Goal: Navigation & Orientation: Find specific page/section

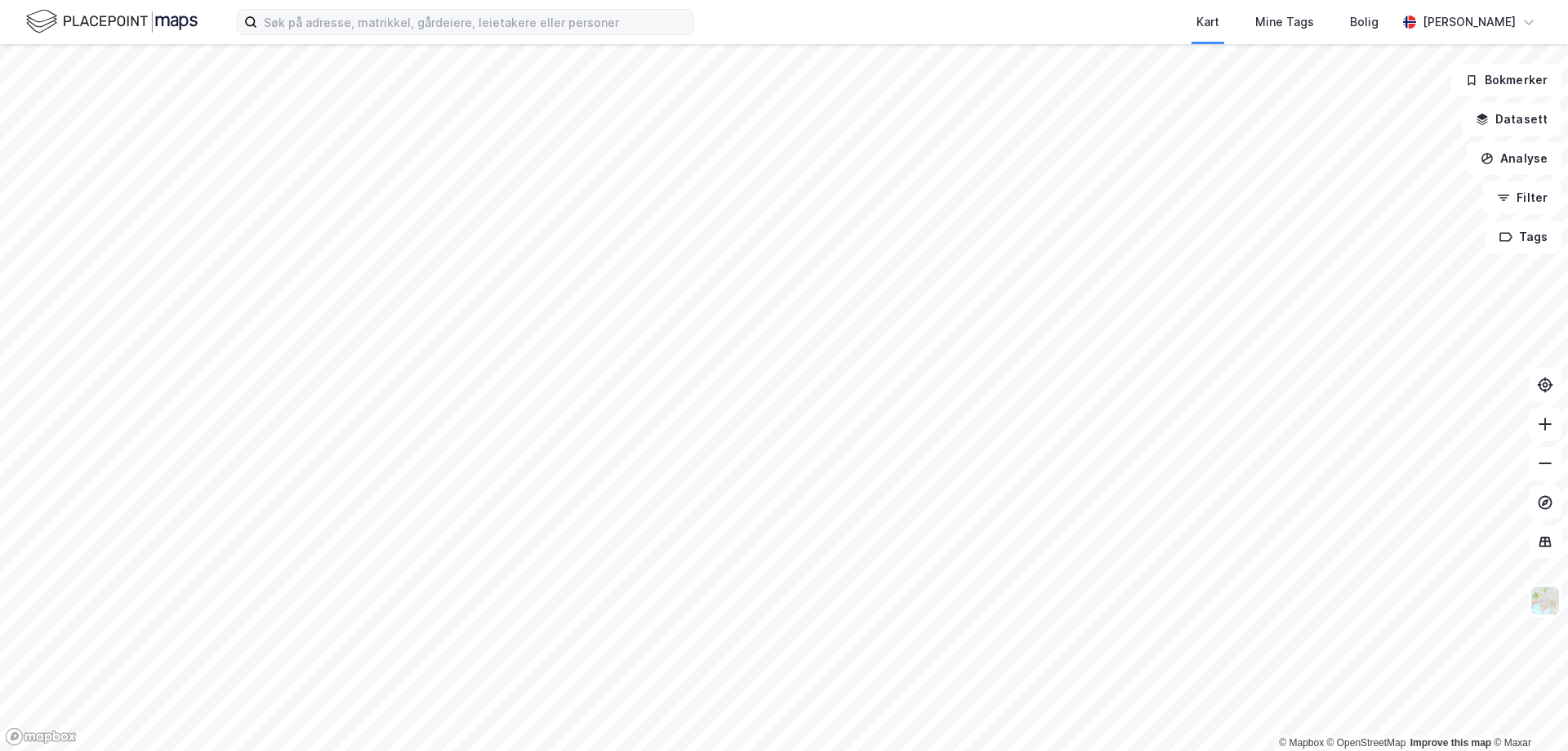
click at [425, 34] on label at bounding box center [466, 22] width 457 height 26
click at [425, 34] on input at bounding box center [475, 22] width 436 height 25
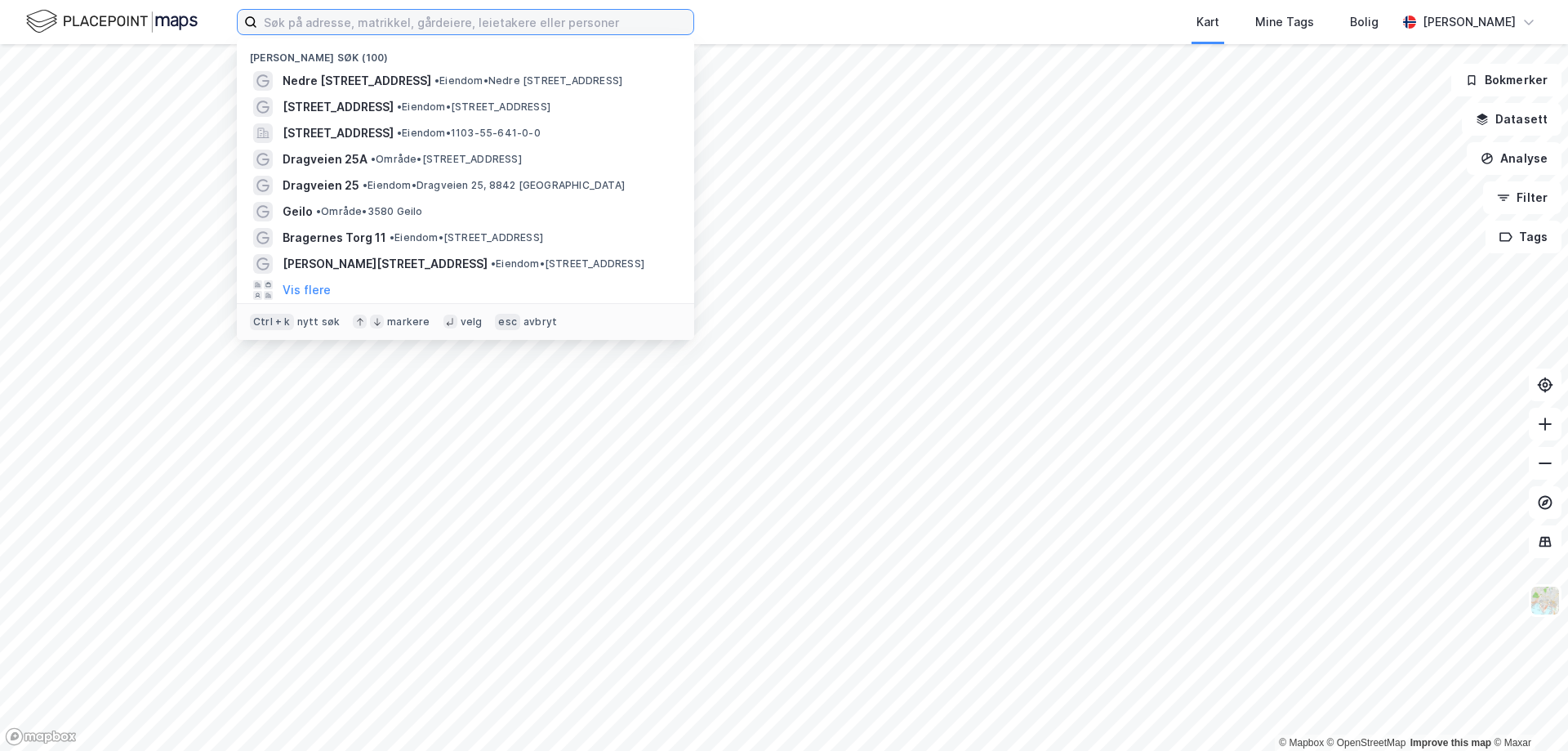
click at [428, 27] on input at bounding box center [475, 22] width 436 height 25
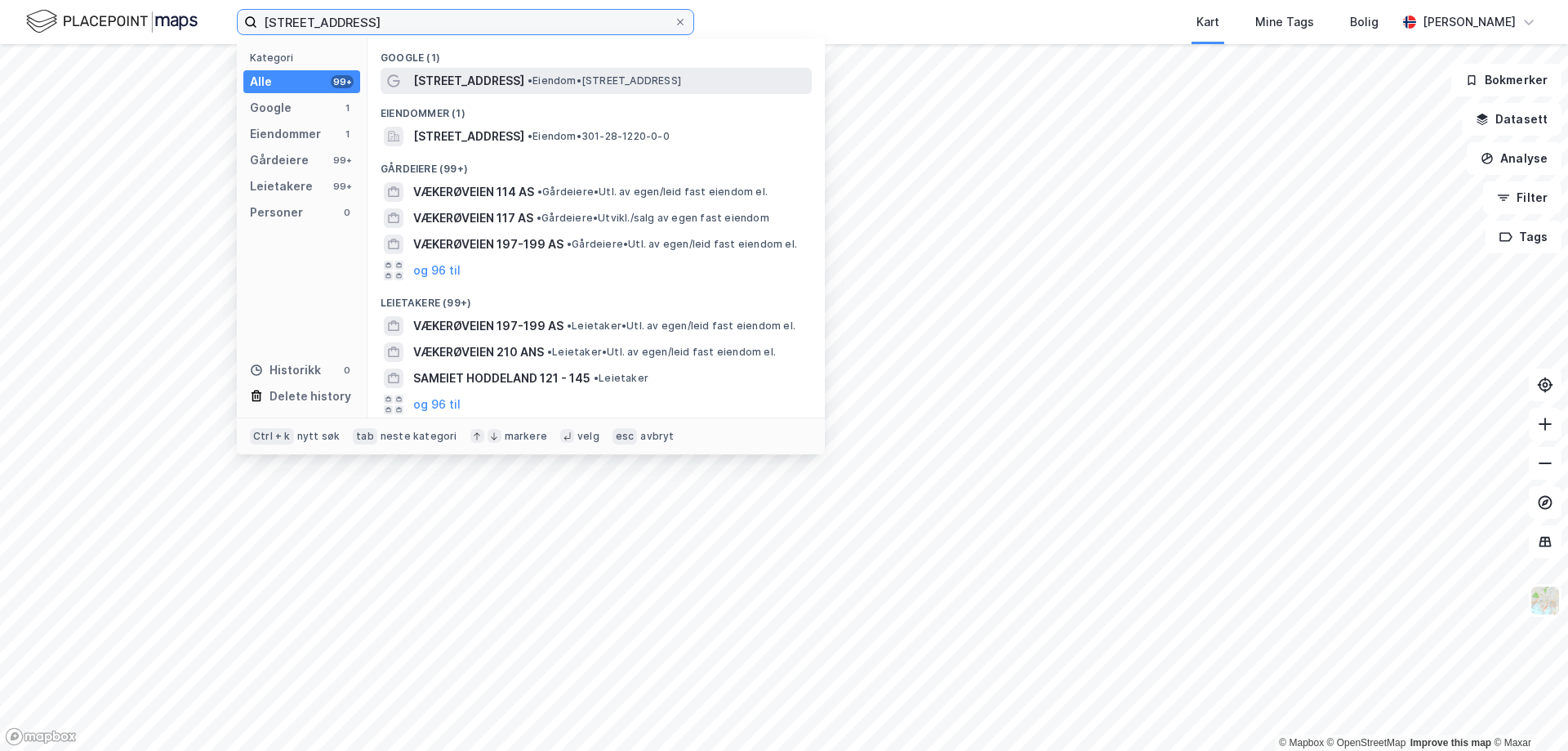
type input "[STREET_ADDRESS]"
click at [479, 84] on span "[STREET_ADDRESS]" at bounding box center [469, 81] width 111 height 20
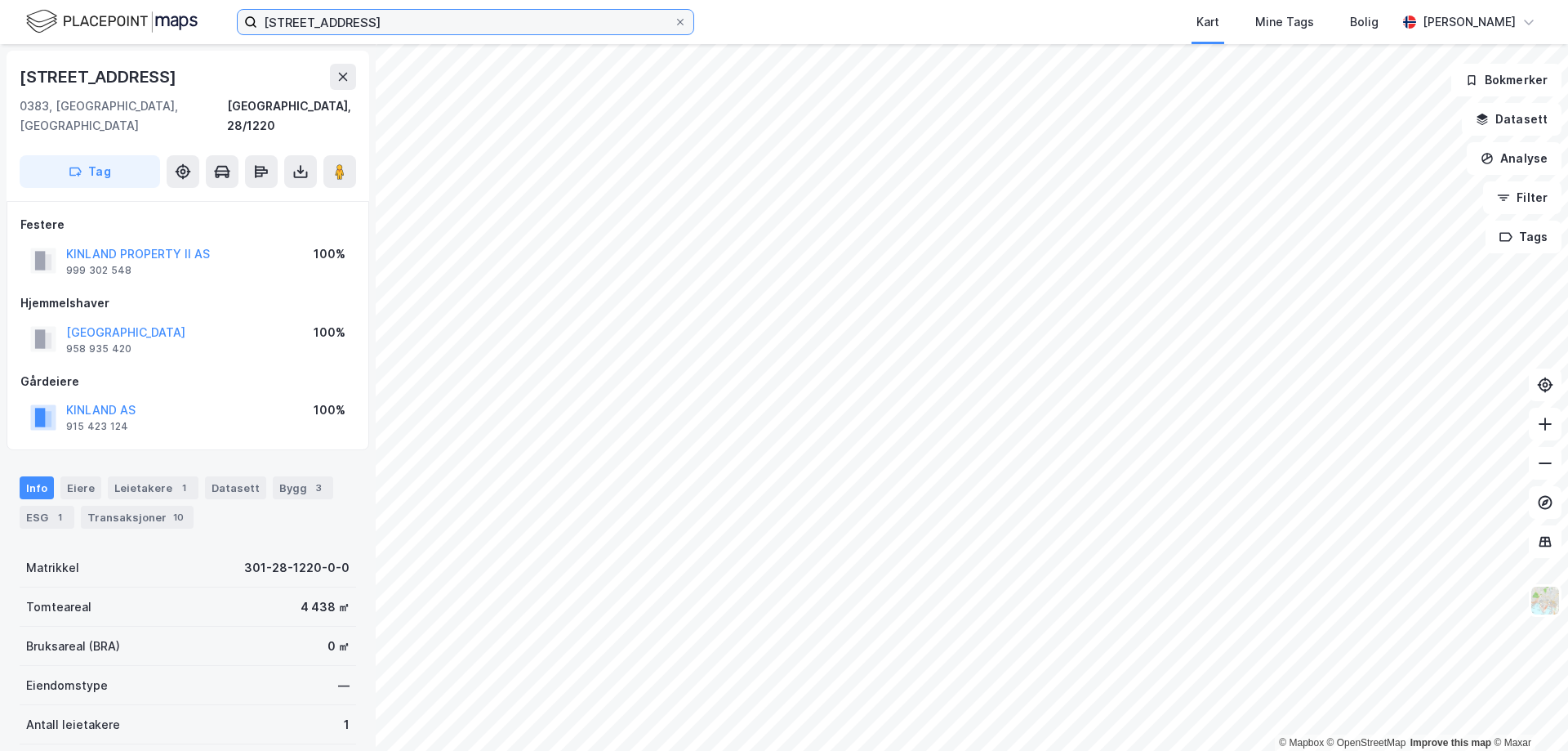
click at [620, 25] on input "[STREET_ADDRESS]" at bounding box center [466, 22] width 416 height 25
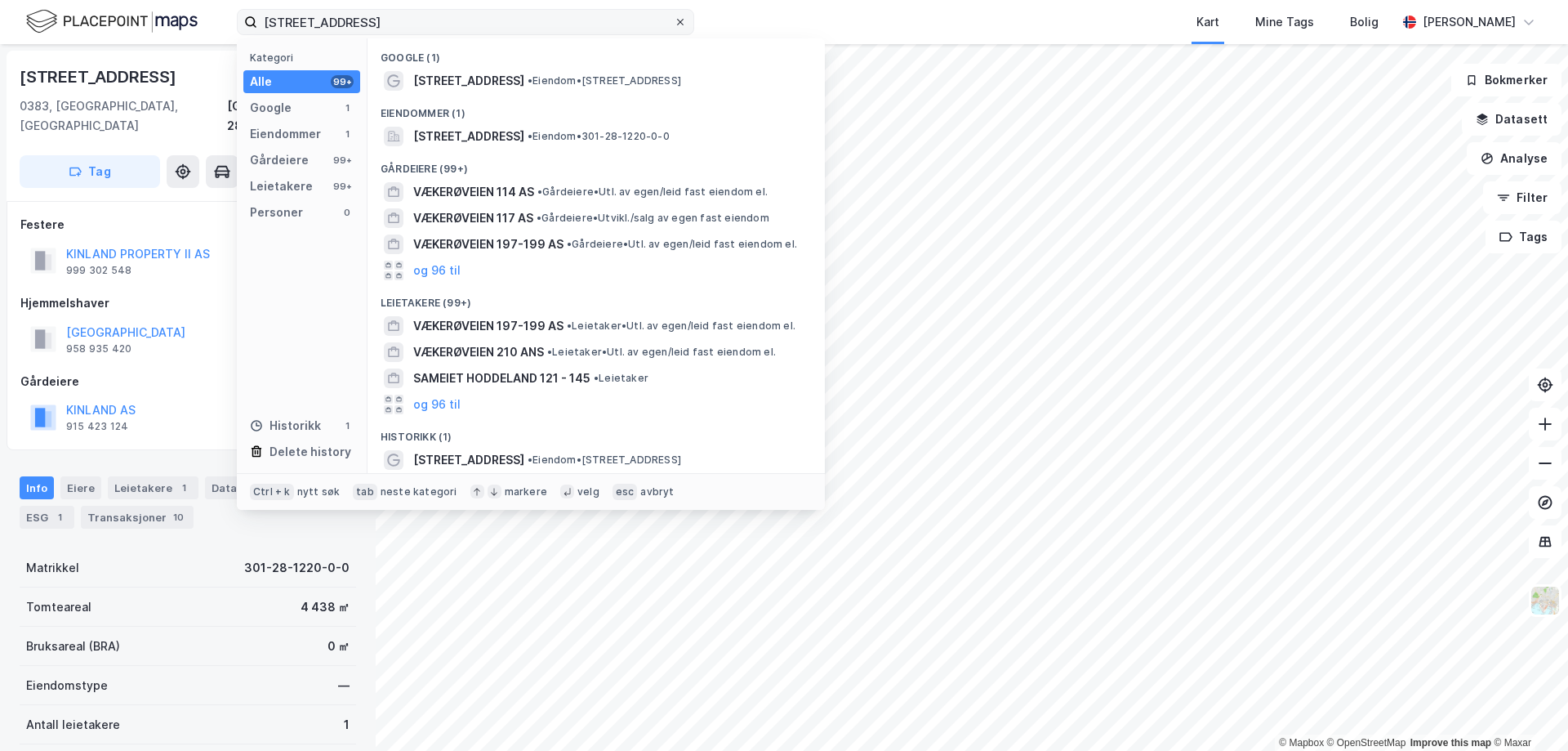
click at [683, 25] on icon at bounding box center [680, 22] width 10 height 10
click at [674, 25] on input "[STREET_ADDRESS]" at bounding box center [466, 22] width 416 height 25
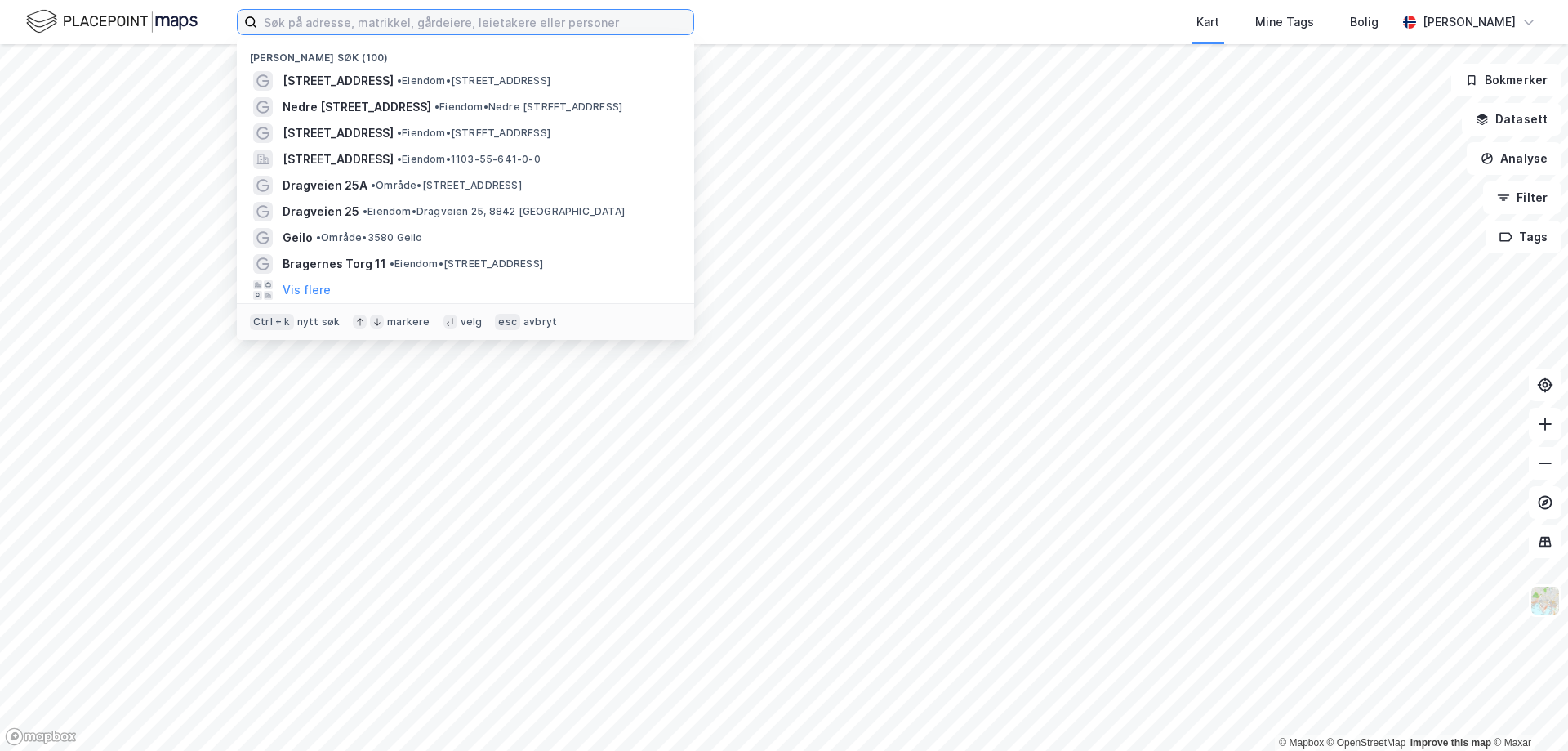
click at [464, 29] on input at bounding box center [475, 22] width 436 height 25
click at [729, 22] on div "Nylige søk (100) [STREET_ADDRESS] • Eiendom • [STREET_ADDRESS] • Eiendom • [STR…" at bounding box center [784, 22] width 1568 height 44
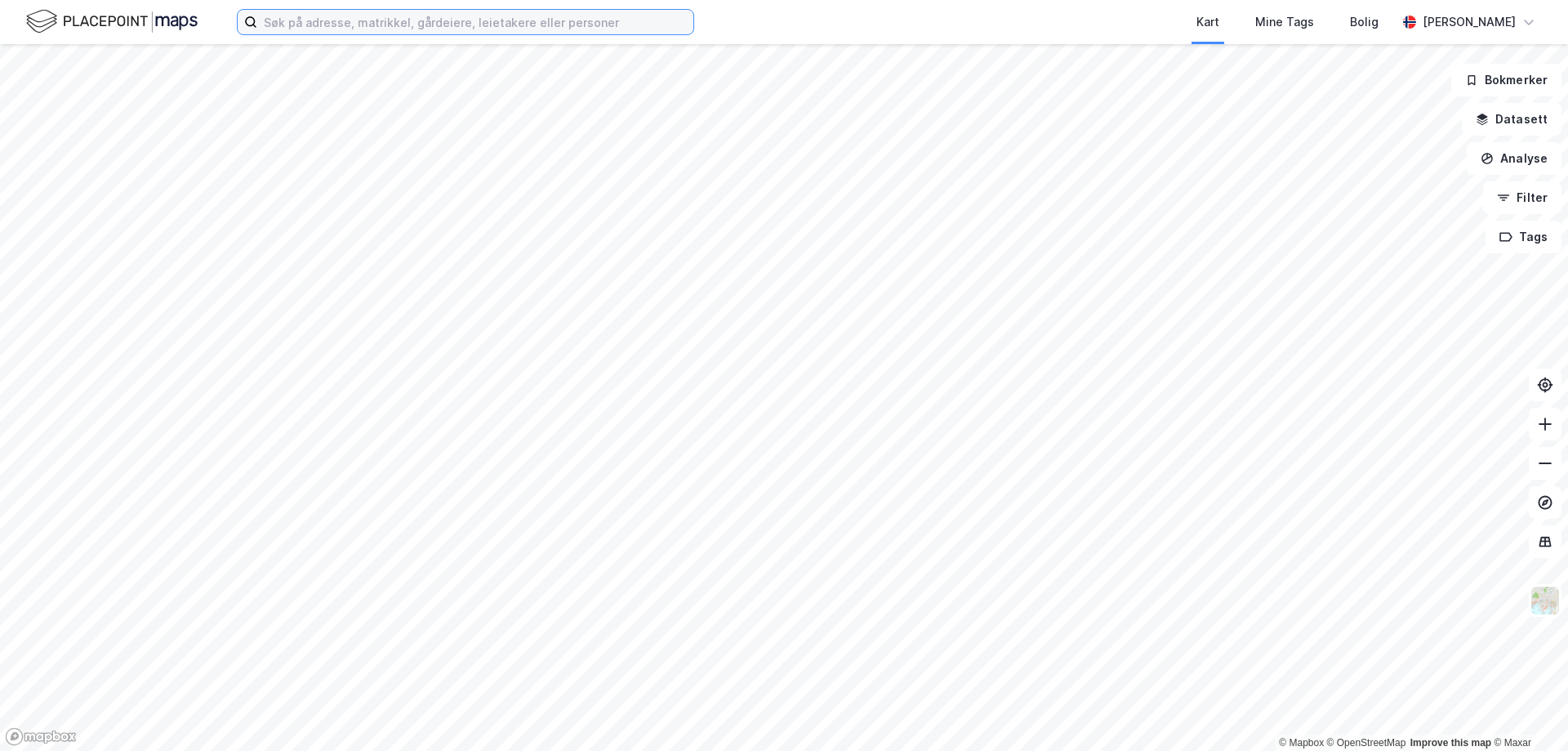
click at [311, 16] on input at bounding box center [475, 22] width 436 height 25
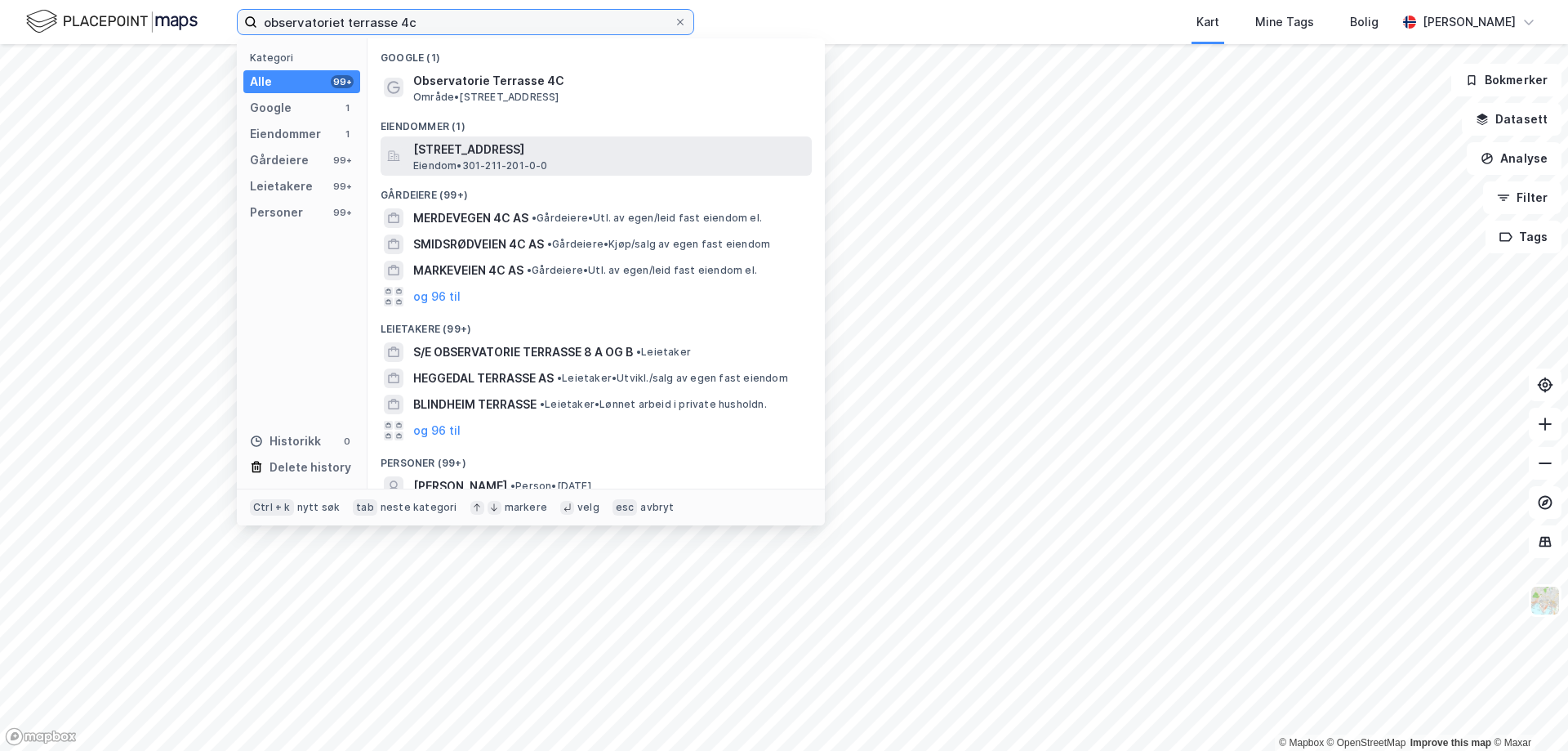
type input "observatoriet terrasse 4c"
click at [476, 148] on span "[STREET_ADDRESS]" at bounding box center [609, 149] width 392 height 20
